Goal: Transaction & Acquisition: Purchase product/service

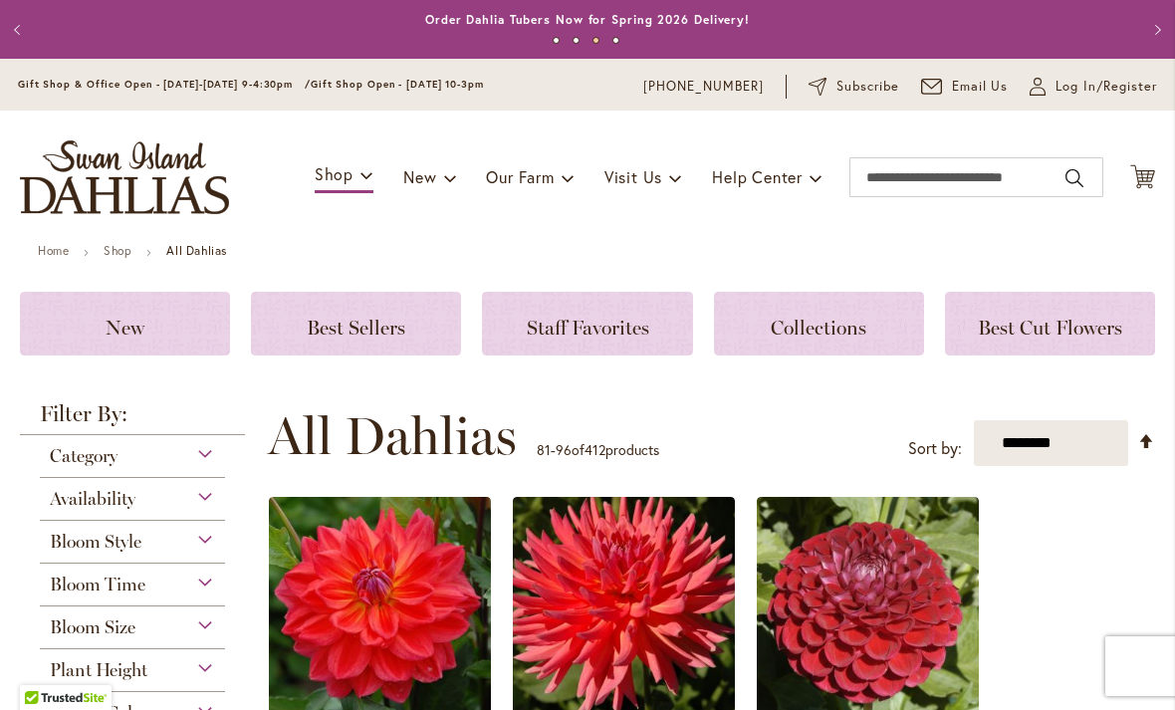
click at [1100, 92] on span "Log In/Register" at bounding box center [1106, 87] width 102 height 20
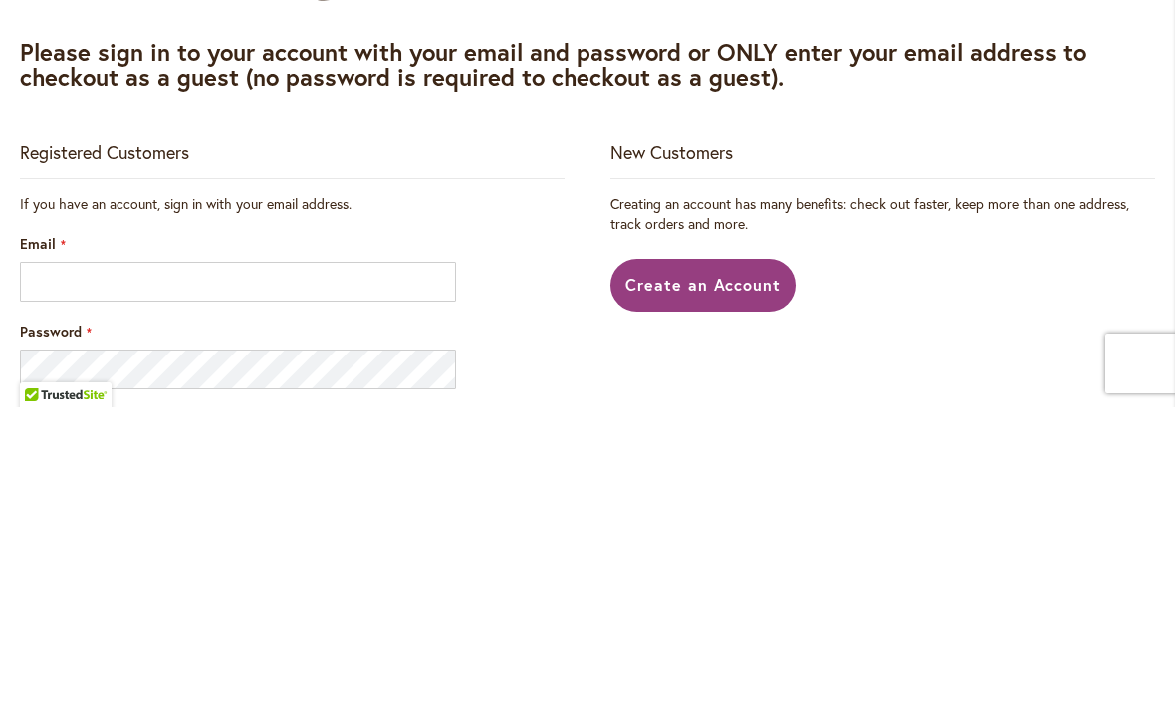
scroll to position [303, 0]
type input "**********"
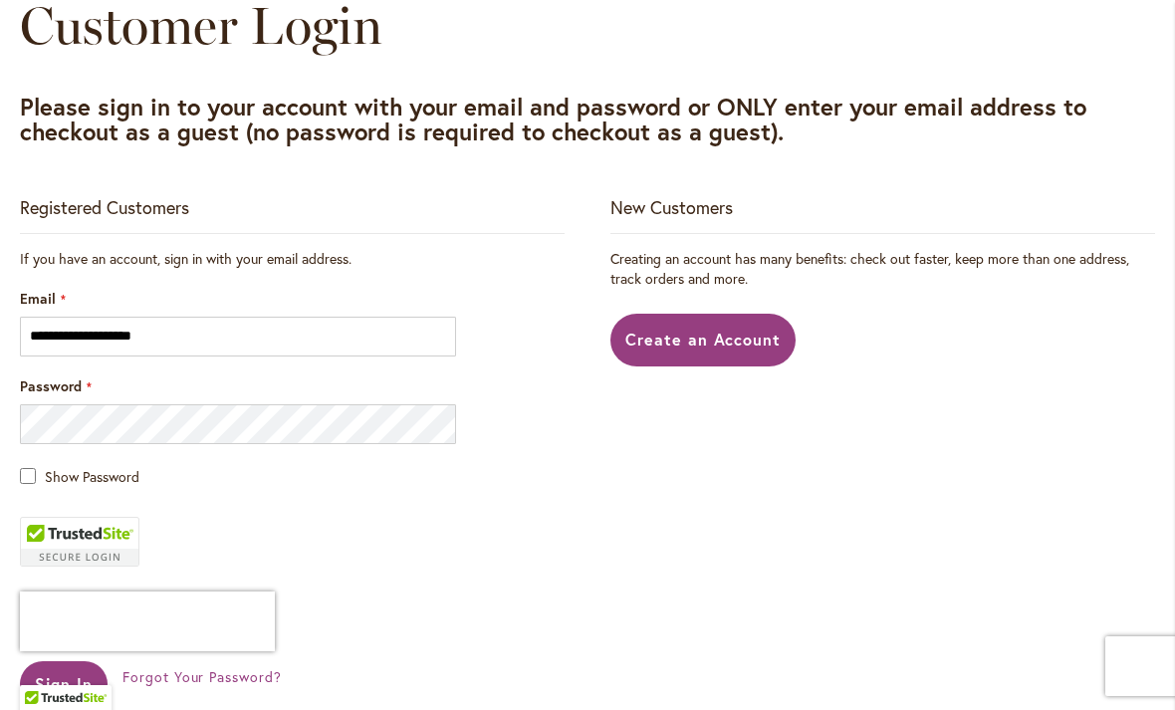
scroll to position [254, 0]
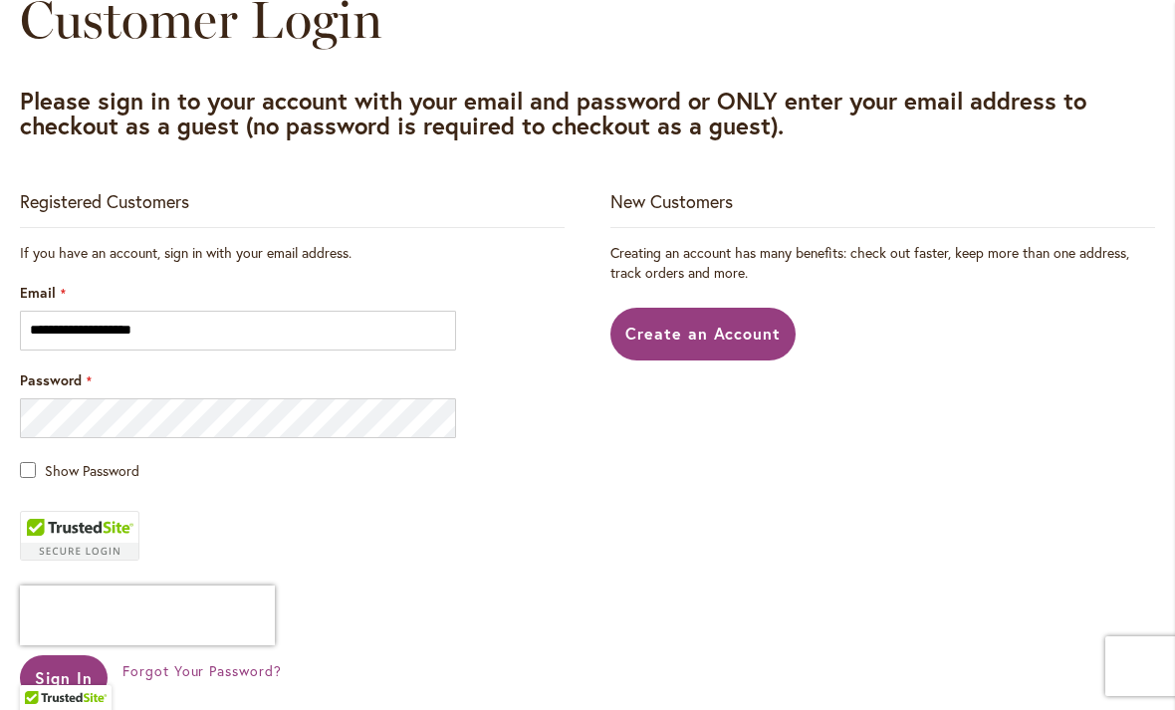
click at [45, 469] on span "Show Password" at bounding box center [92, 470] width 95 height 19
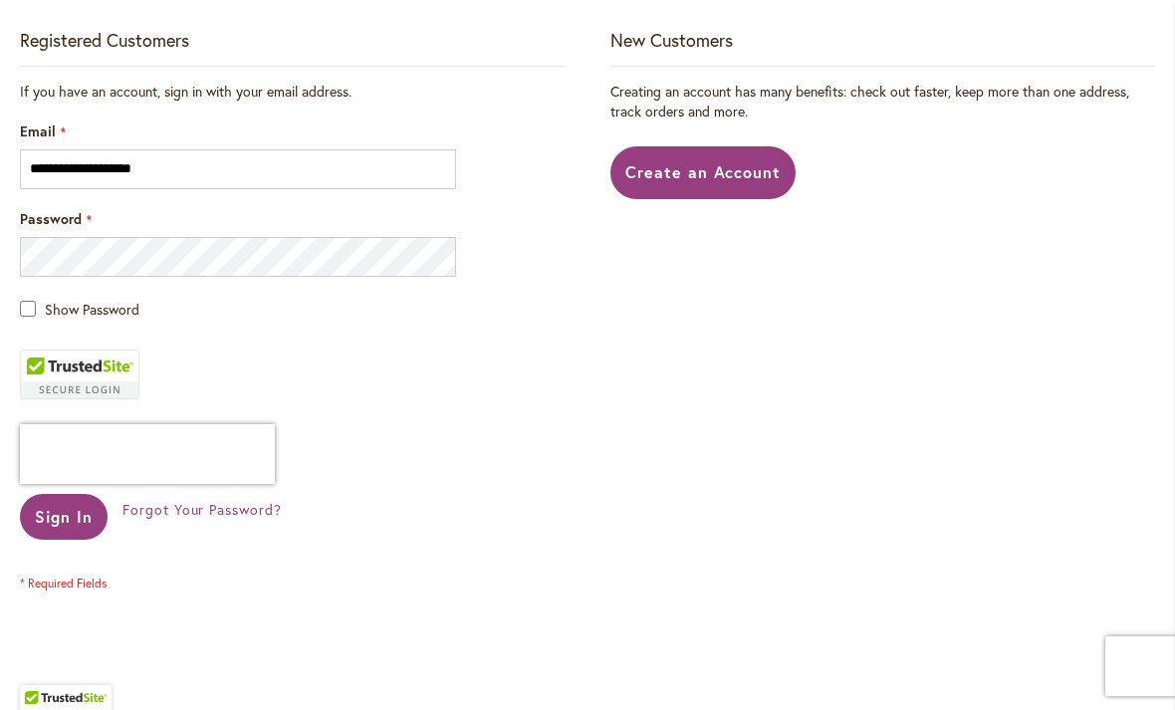
scroll to position [414, 0]
click at [70, 519] on span "Sign In" at bounding box center [64, 517] width 58 height 21
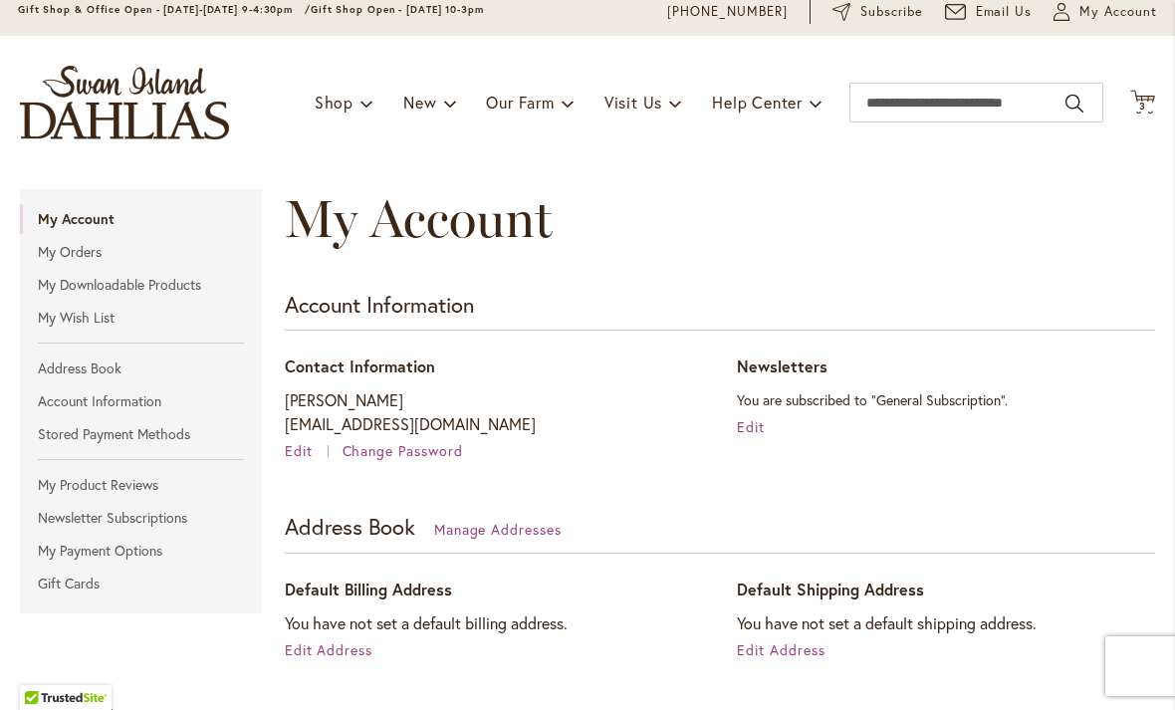
scroll to position [77, 0]
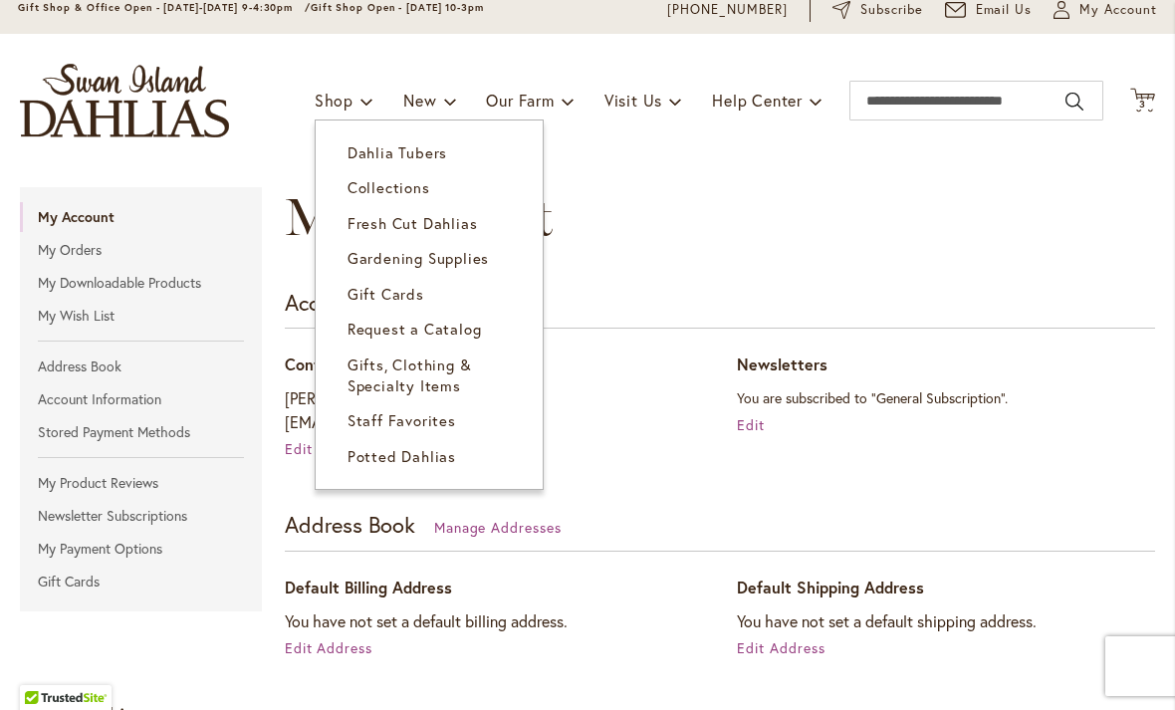
click at [433, 235] on link "Fresh Cut Dahlias" at bounding box center [429, 223] width 227 height 35
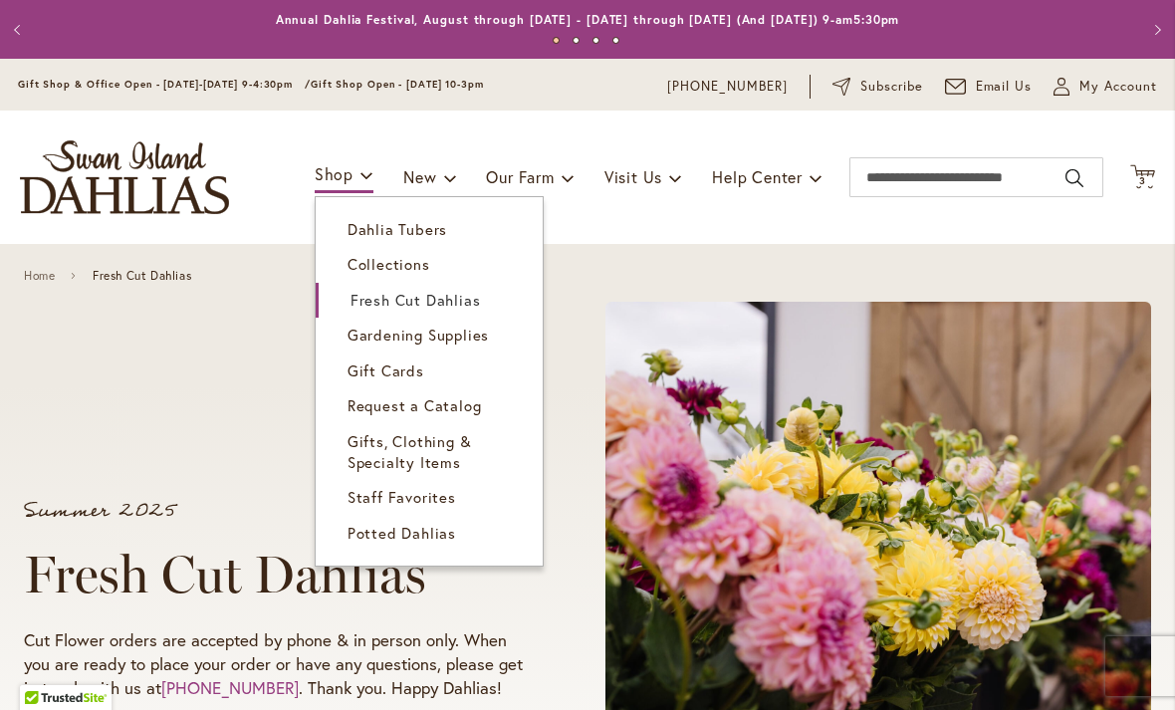
click at [404, 231] on span "Dahlia Tubers" at bounding box center [397, 229] width 100 height 20
